Goal: Information Seeking & Learning: Understand process/instructions

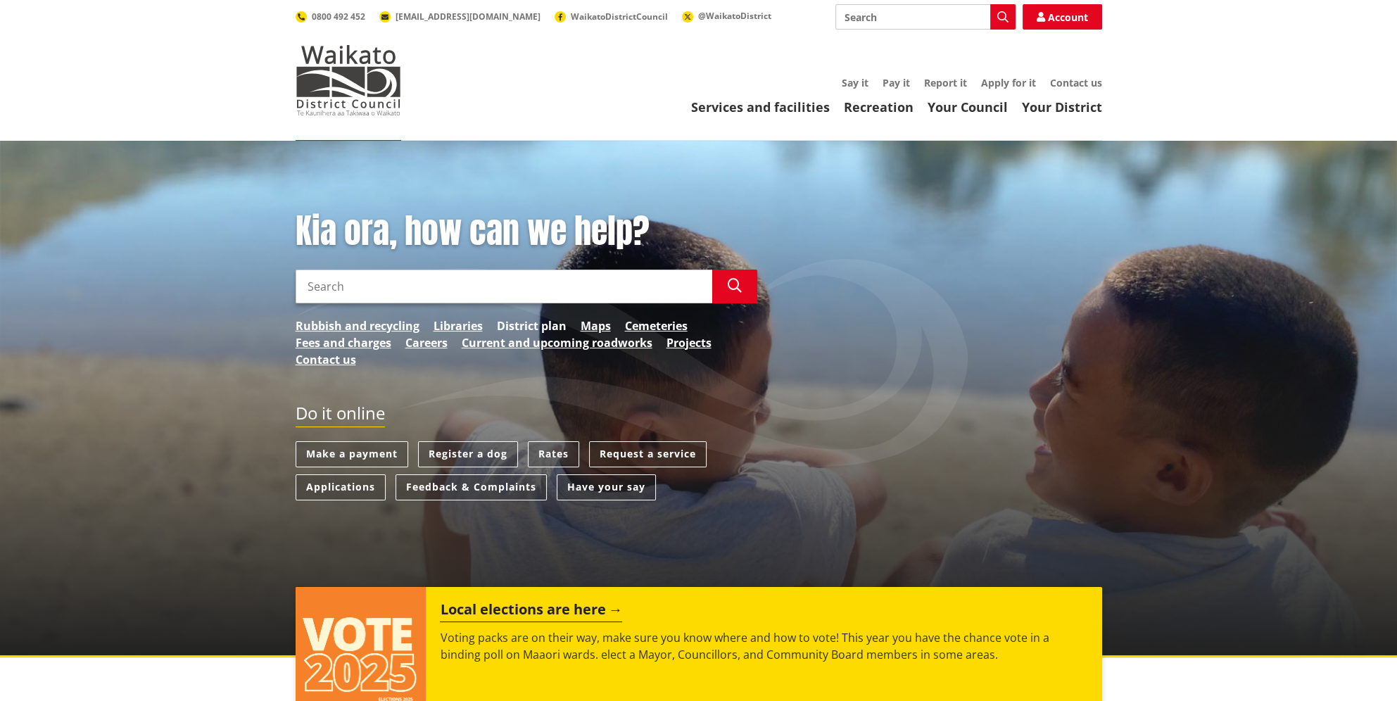
click at [521, 324] on link "District plan" at bounding box center [532, 326] width 70 height 17
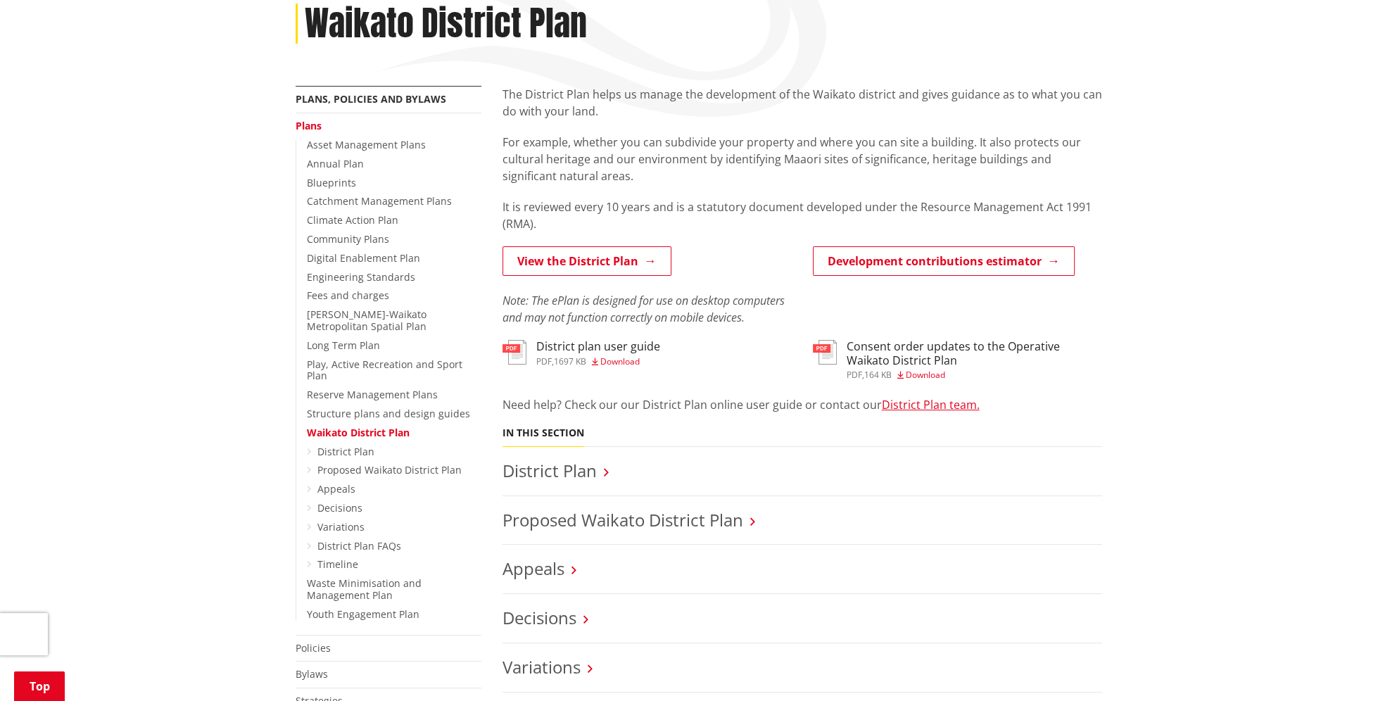
scroll to position [282, 0]
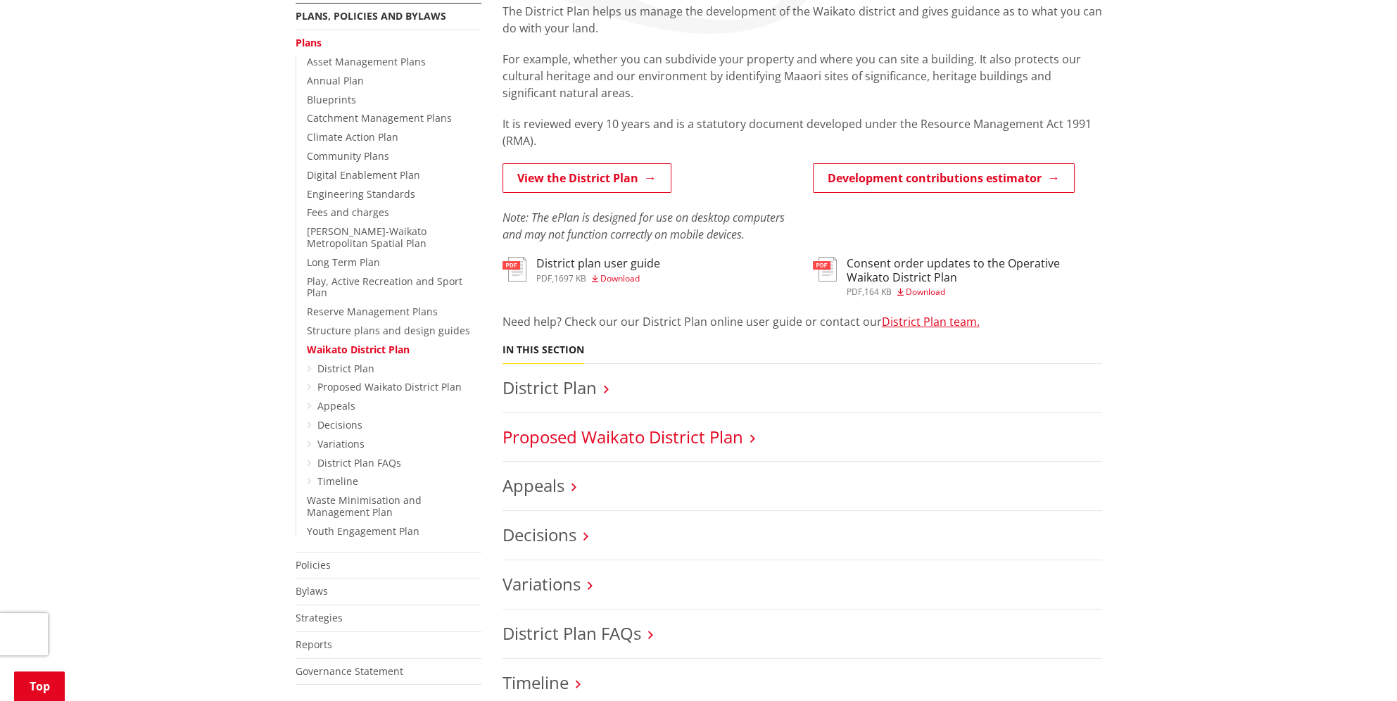
click at [696, 434] on link "Proposed Waikato District Plan" at bounding box center [623, 436] width 241 height 23
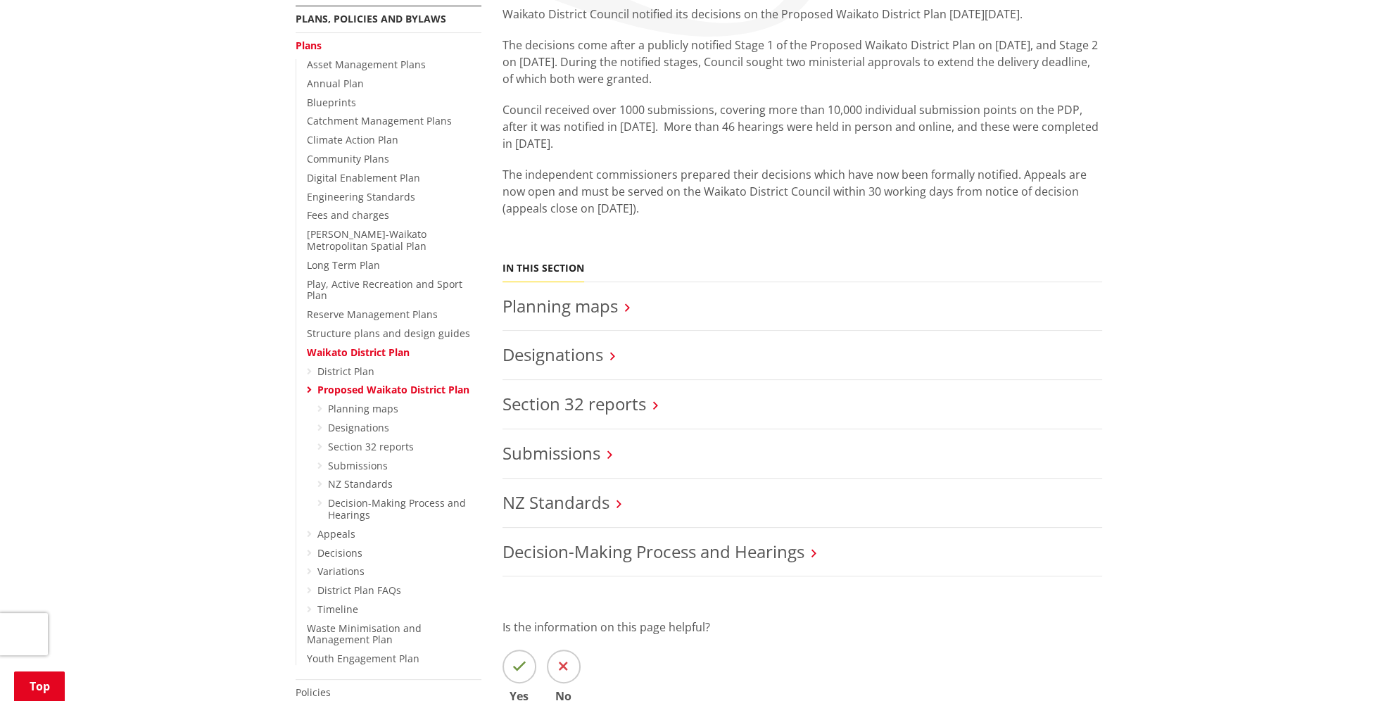
scroll to position [282, 0]
click at [583, 309] on link "Planning maps" at bounding box center [560, 302] width 115 height 23
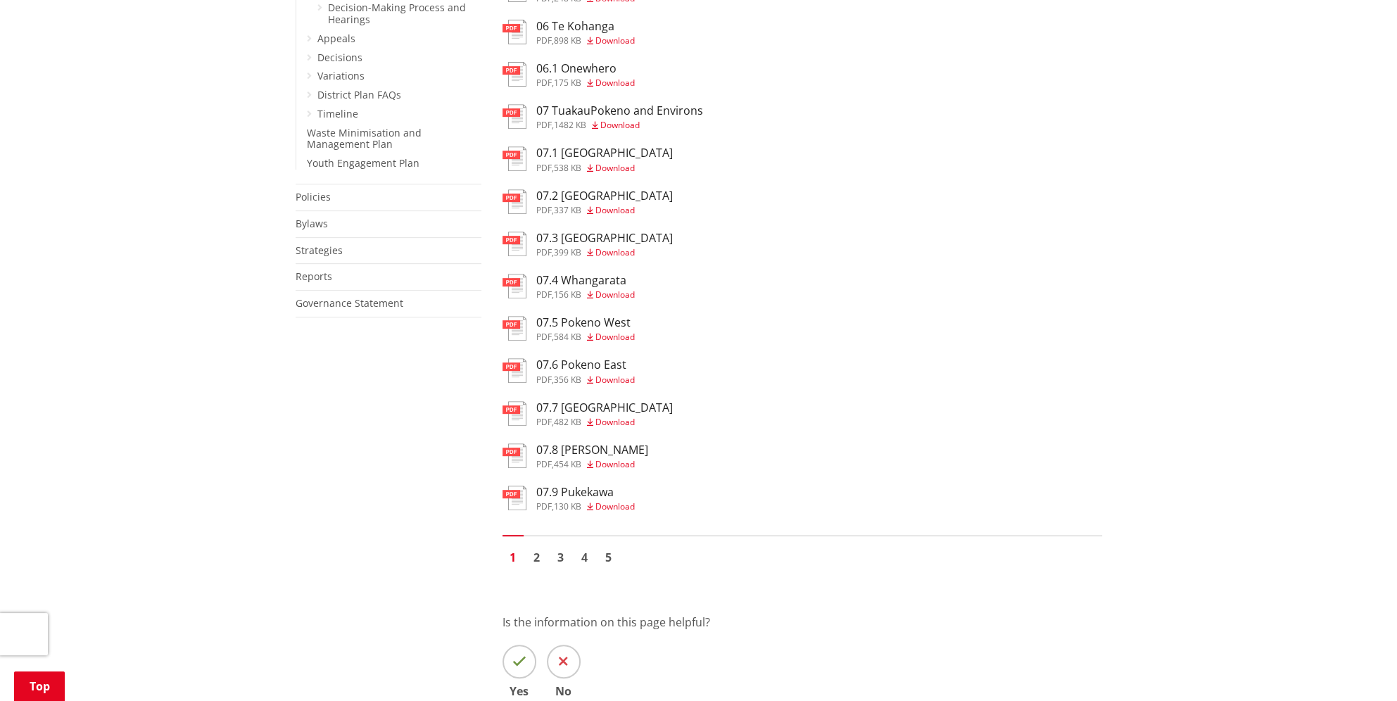
scroll to position [352, 0]
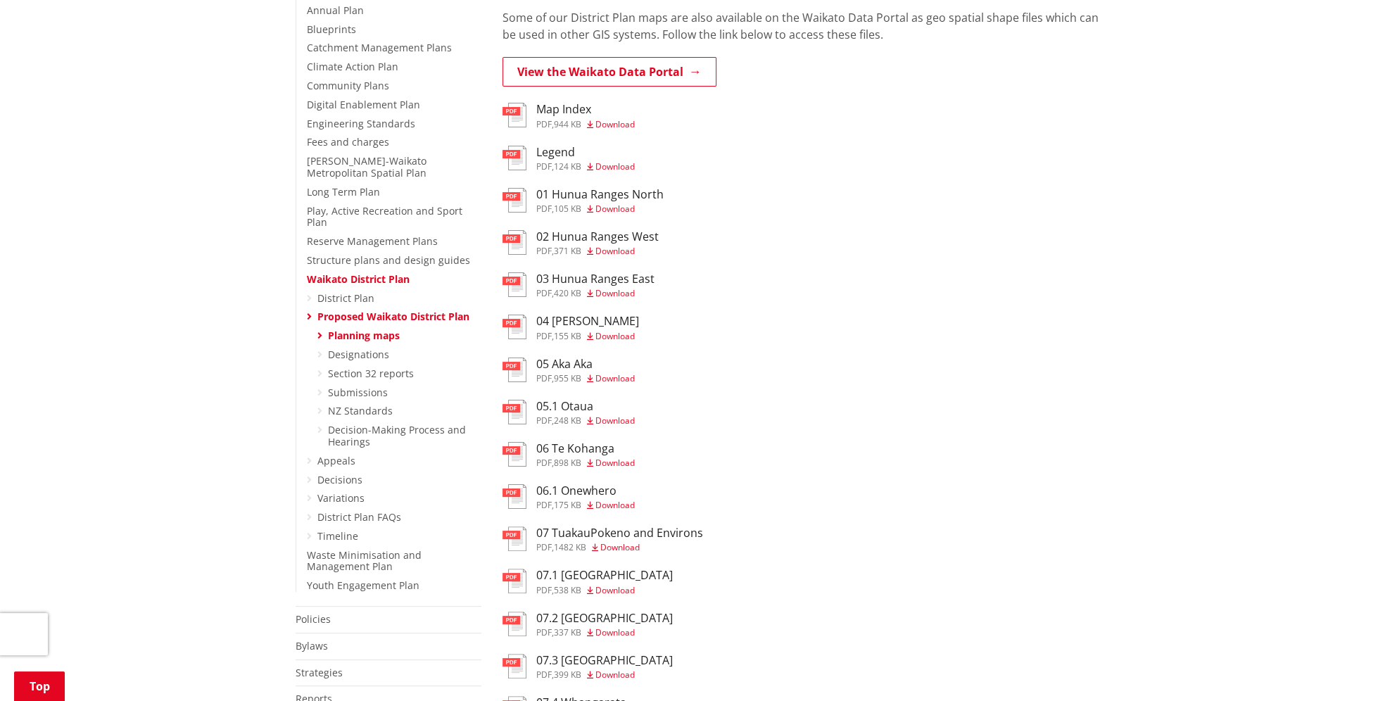
click at [344, 272] on link "Waikato District Plan" at bounding box center [358, 278] width 103 height 13
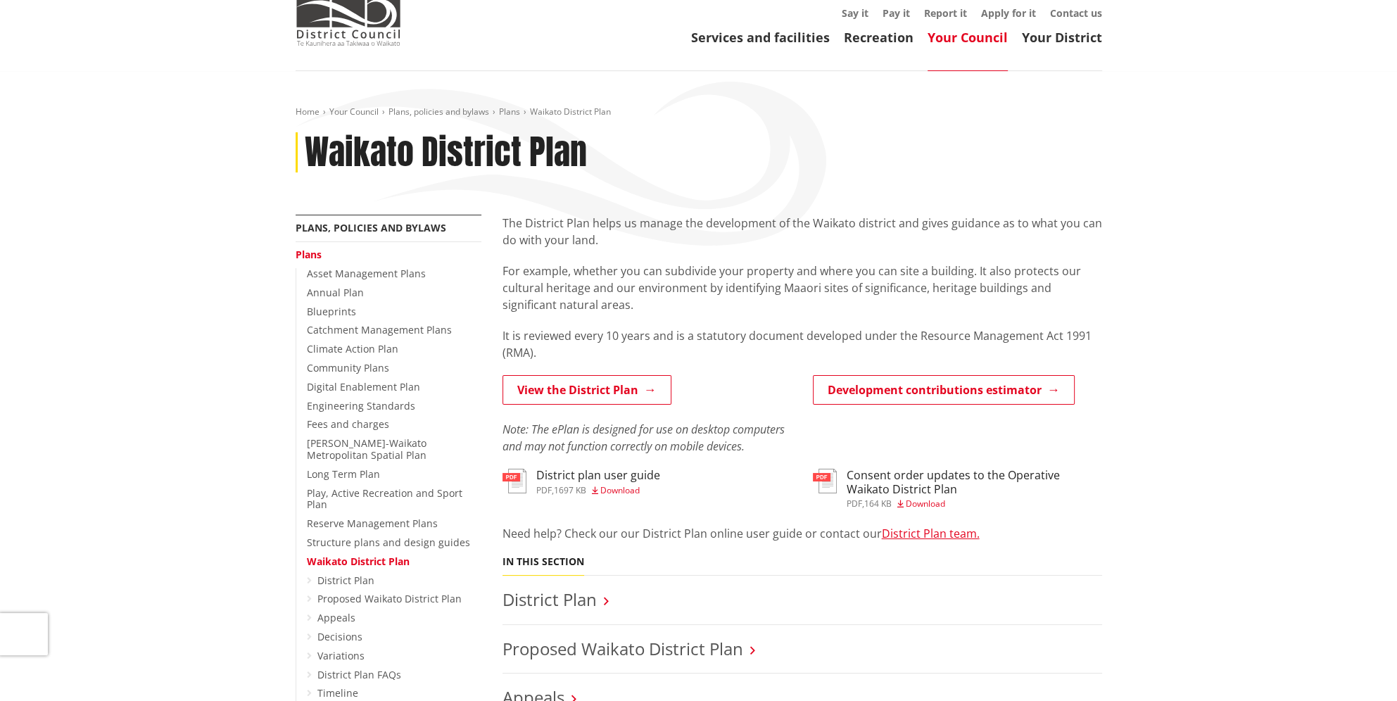
scroll to position [70, 0]
click at [555, 393] on link "View the District Plan" at bounding box center [587, 390] width 169 height 30
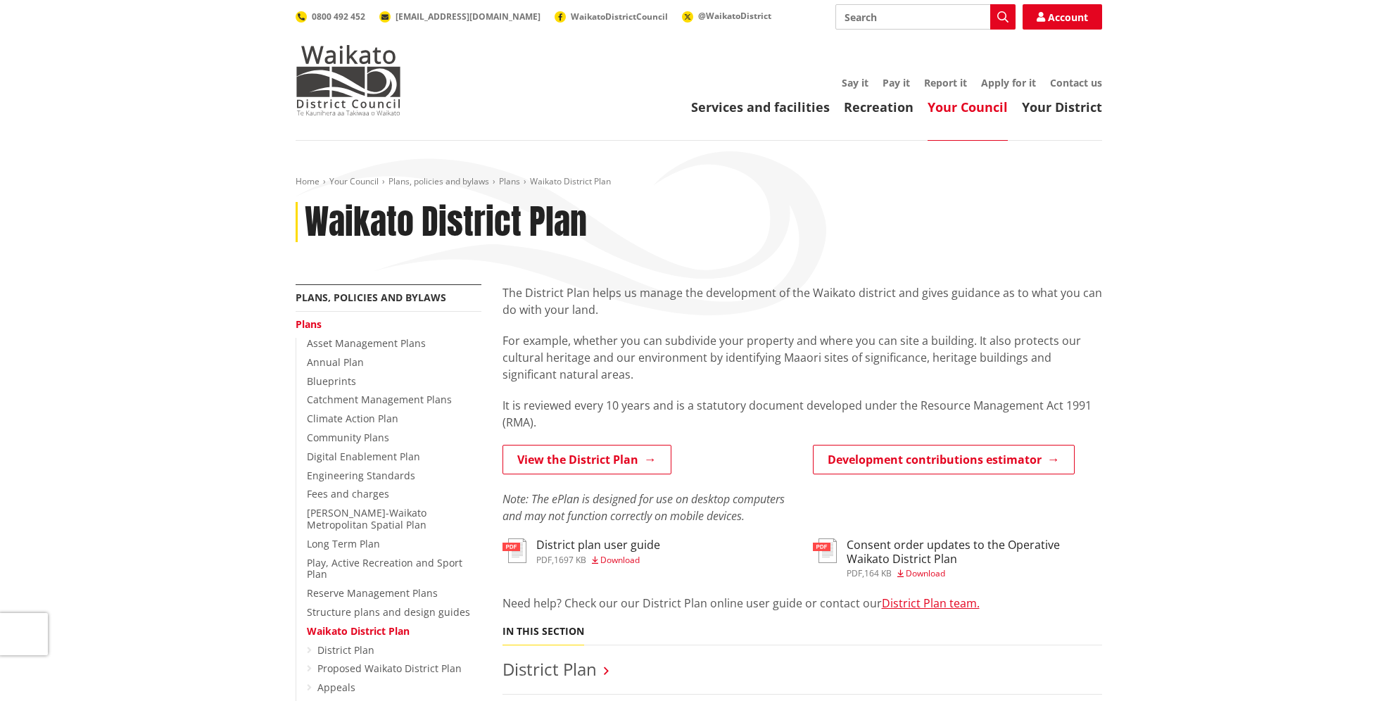
scroll to position [70, 0]
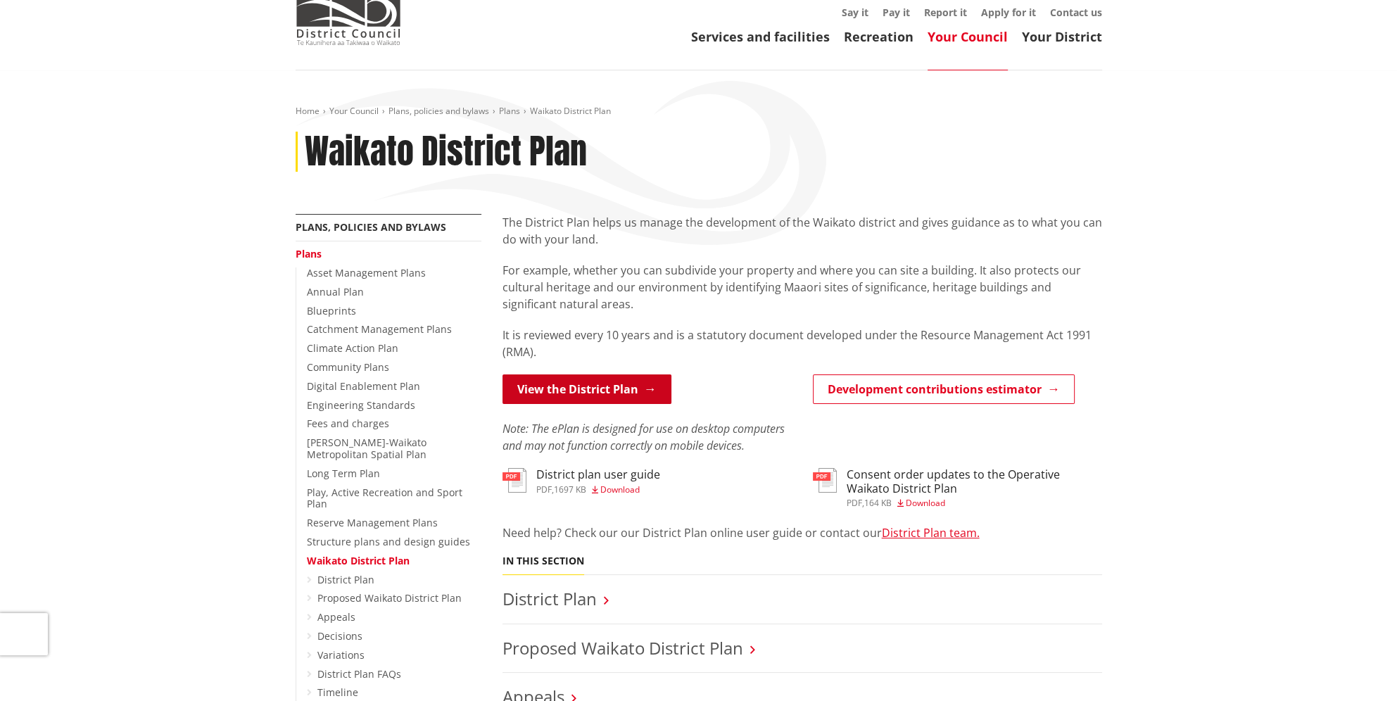
click at [582, 391] on link "View the District Plan" at bounding box center [587, 390] width 169 height 30
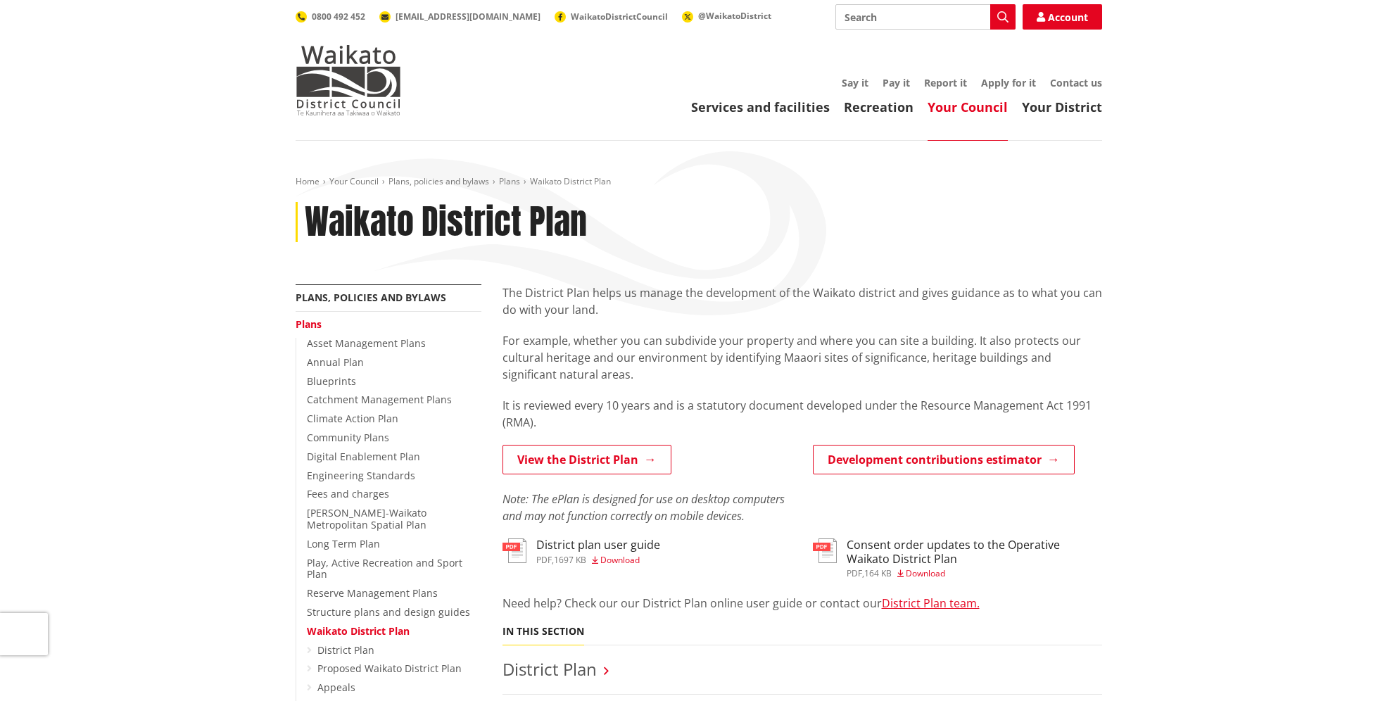
scroll to position [70, 0]
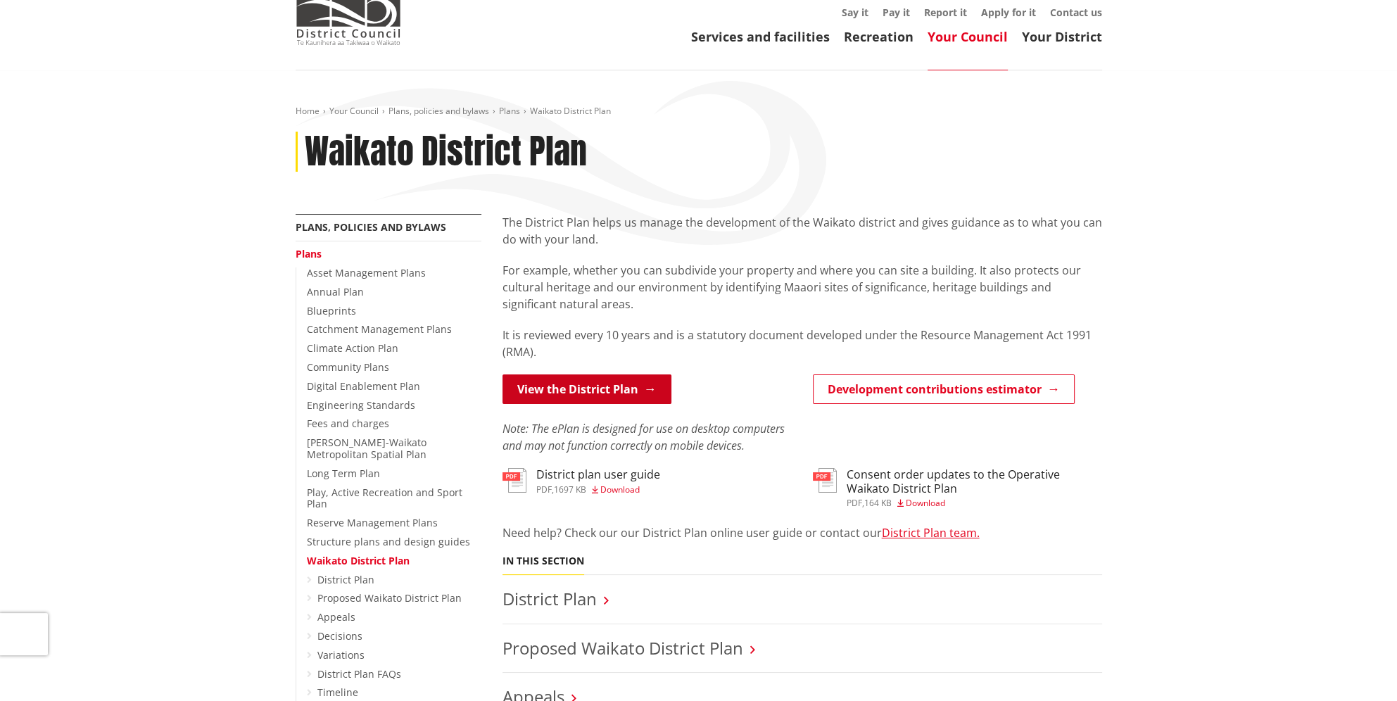
click at [621, 390] on link "View the District Plan" at bounding box center [587, 390] width 169 height 30
